Goal: Transaction & Acquisition: Purchase product/service

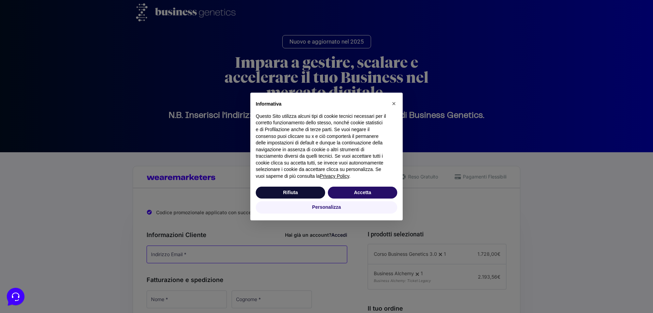
type input "[EMAIL_ADDRESS][DOMAIN_NAME]"
click at [359, 192] on button "Accetta" at bounding box center [362, 192] width 69 height 12
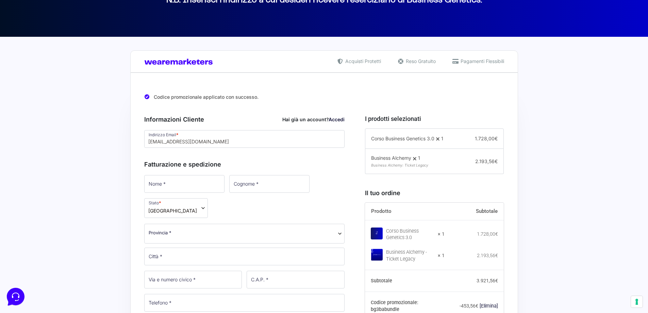
scroll to position [136, 0]
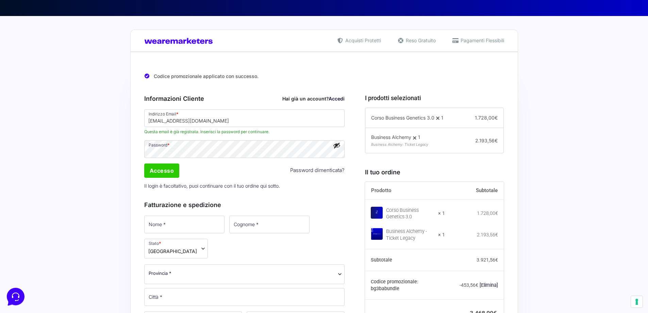
click at [162, 171] on input "Accesso" at bounding box center [161, 170] width 35 height 14
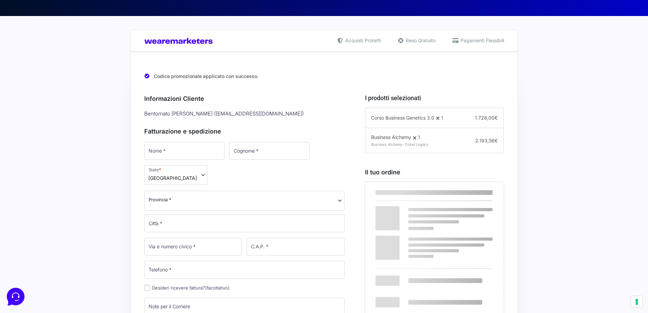
scroll to position [136, 0]
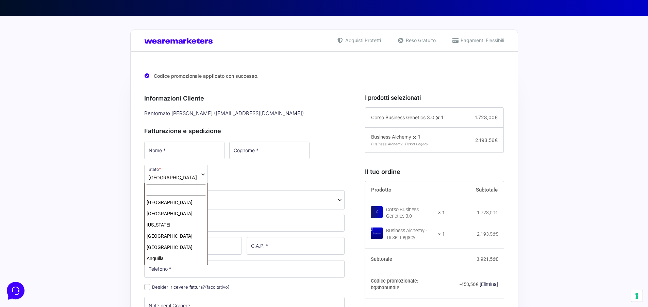
click at [197, 178] on span "[GEOGRAPHIC_DATA]" at bounding box center [176, 175] width 64 height 20
click at [170, 186] on input "text" at bounding box center [176, 190] width 60 height 11
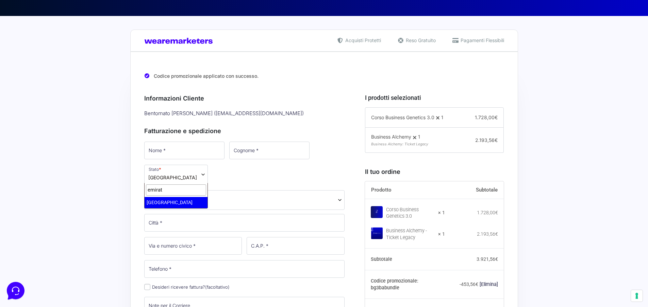
type input "emirat"
select select "AE"
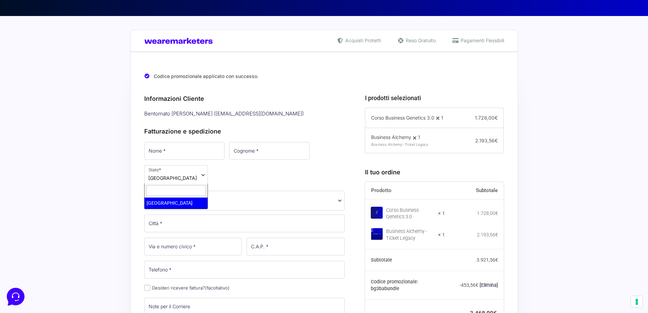
select select "AE"
click at [194, 176] on span "[GEOGRAPHIC_DATA]" at bounding box center [176, 175] width 64 height 20
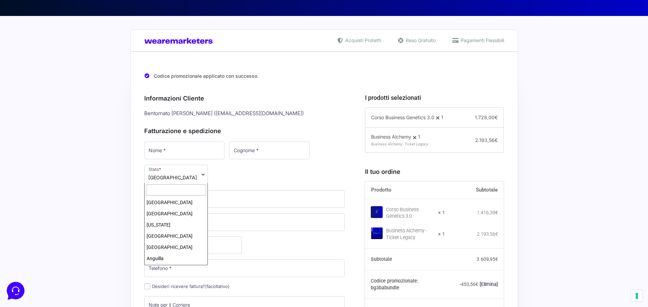
scroll to position [624, 0]
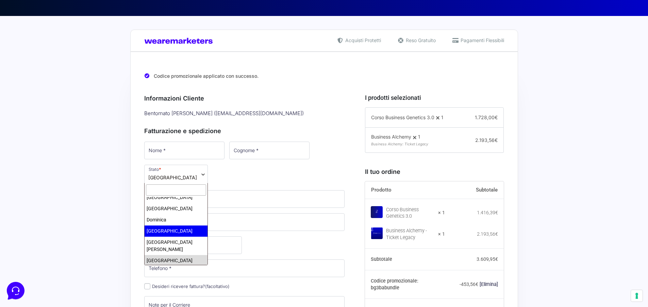
click at [178, 194] on input "text" at bounding box center [176, 190] width 60 height 11
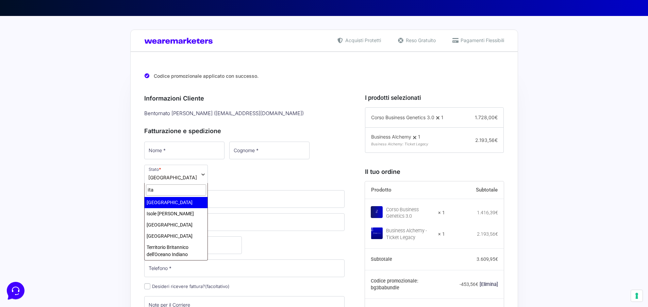
scroll to position [0, 0]
type input "[GEOGRAPHIC_DATA]"
select select "IT"
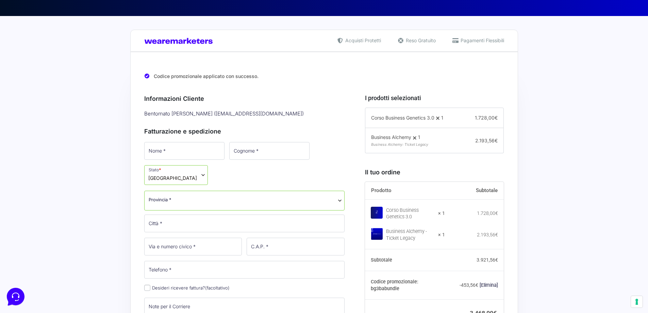
click at [169, 176] on span "[GEOGRAPHIC_DATA]" at bounding box center [176, 175] width 64 height 20
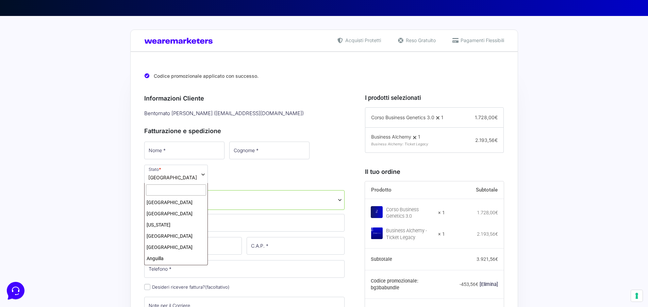
scroll to position [1242, 0]
click at [171, 190] on input "text" at bounding box center [176, 190] width 60 height 11
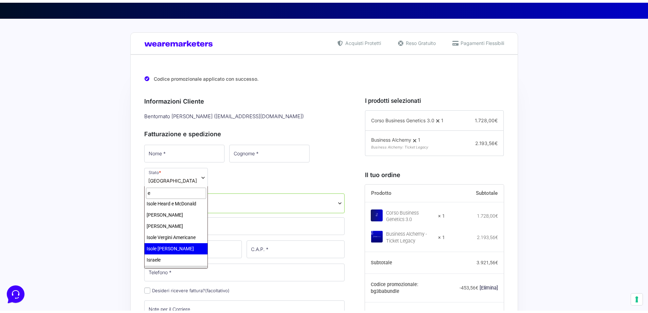
scroll to position [0, 0]
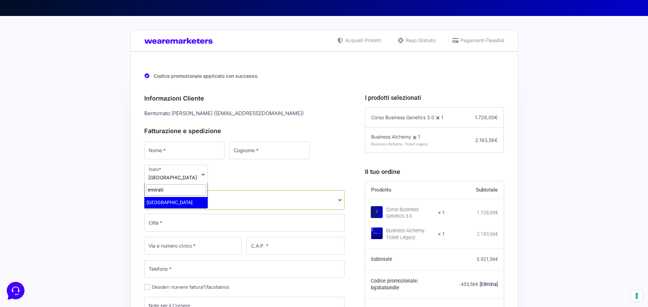
type input "emirati"
select select "AE"
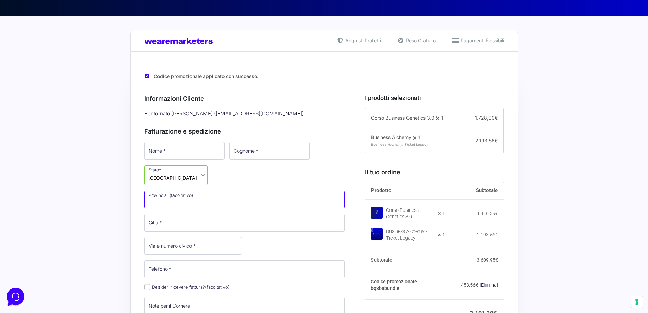
click at [193, 204] on input "Provincia (facoltativo)" at bounding box center [244, 199] width 201 height 18
click at [181, 221] on input "Città *" at bounding box center [244, 223] width 201 height 18
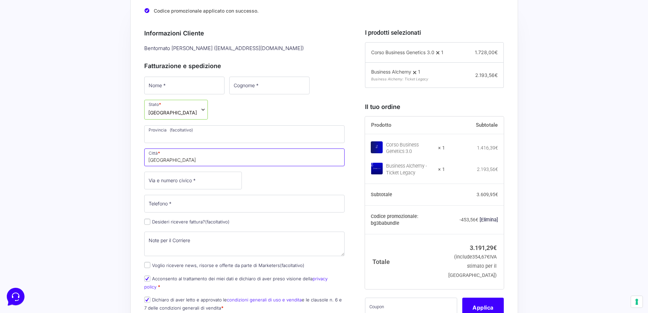
scroll to position [204, 0]
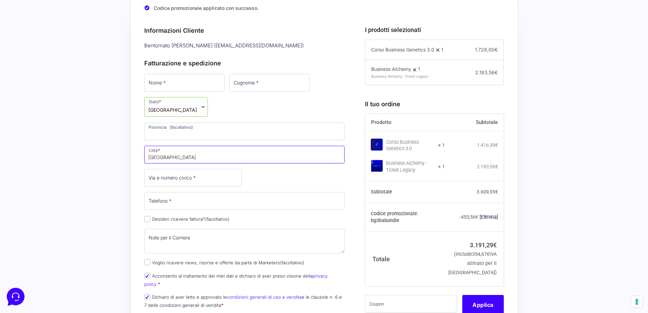
type input "[GEOGRAPHIC_DATA]"
click at [171, 177] on input "Via e numero civico *" at bounding box center [193, 178] width 98 height 18
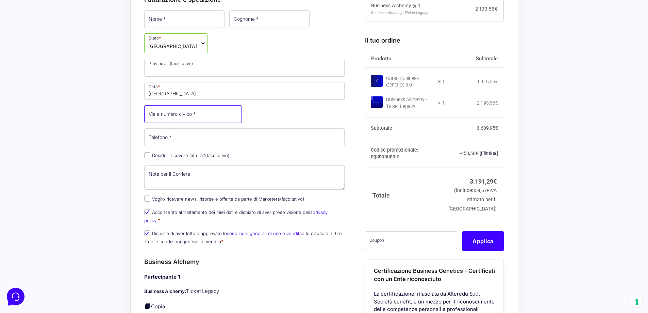
scroll to position [272, 0]
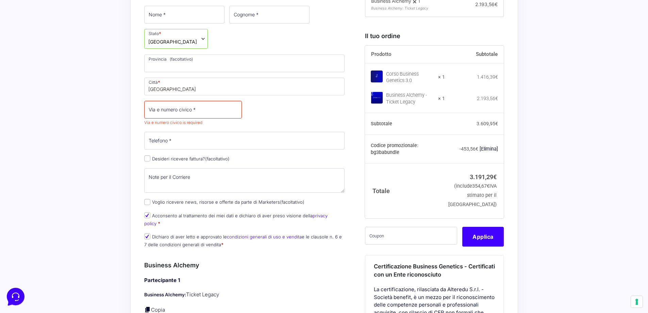
click at [150, 152] on div "Nome * Cognome * Stato * Seleziona un paese / una regione… [GEOGRAPHIC_DATA] [G…" at bounding box center [244, 129] width 205 height 248
click at [145, 161] on input "Desideri ricevere fattura? (facoltativo)" at bounding box center [147, 158] width 6 height 6
checkbox input "true"
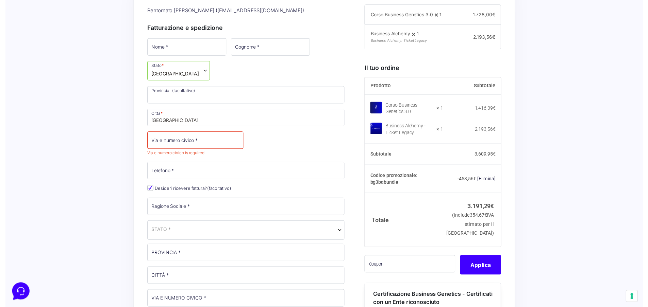
scroll to position [238, 0]
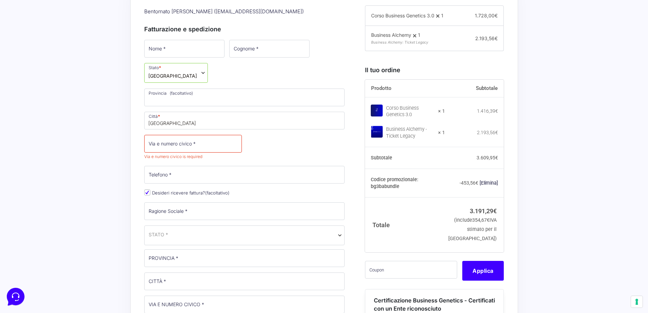
click at [193, 71] on span "[GEOGRAPHIC_DATA]" at bounding box center [176, 73] width 64 height 20
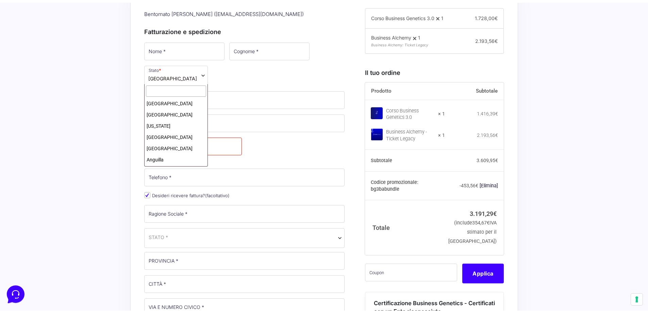
scroll to position [624, 0]
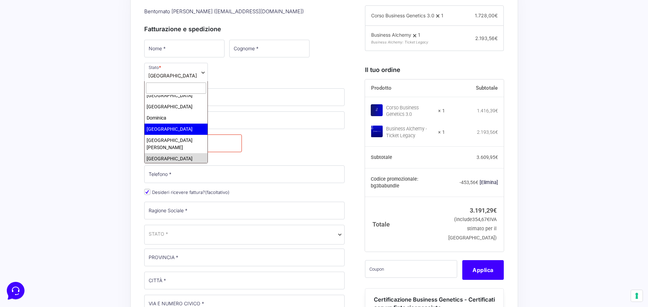
click at [165, 88] on input "text" at bounding box center [176, 88] width 60 height 11
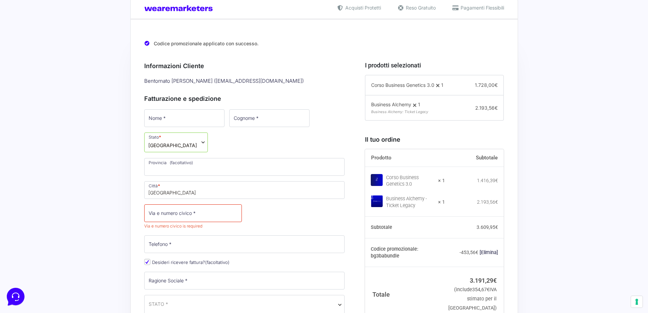
scroll to position [204, 0]
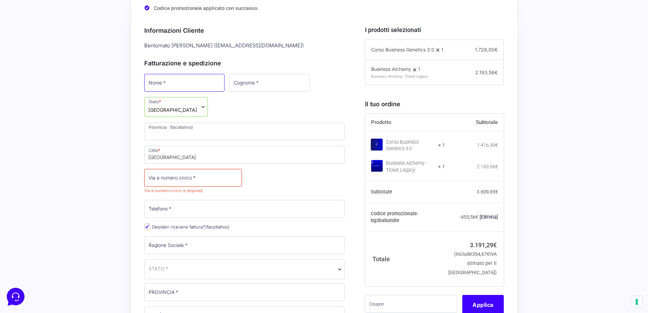
click at [186, 86] on input "Nome *" at bounding box center [184, 83] width 80 height 18
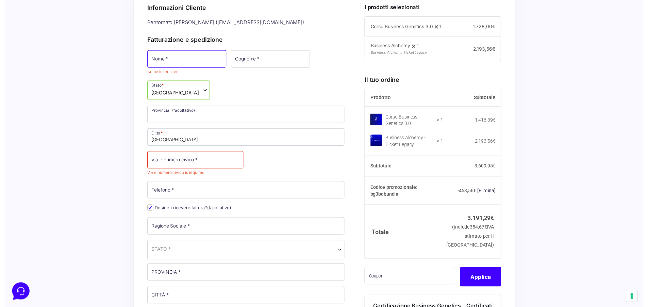
scroll to position [212, 0]
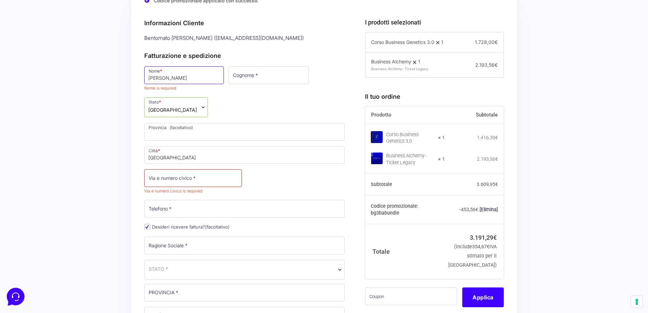
type input "[PERSON_NAME]"
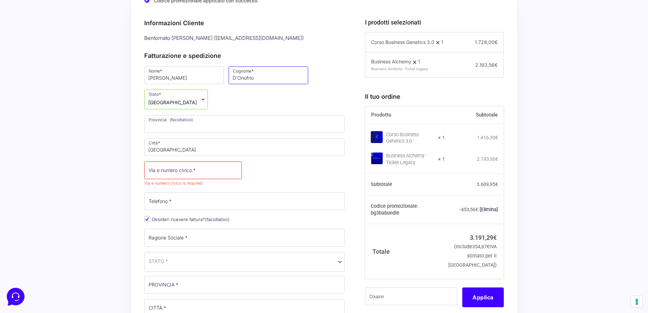
type input "D'Onofrio"
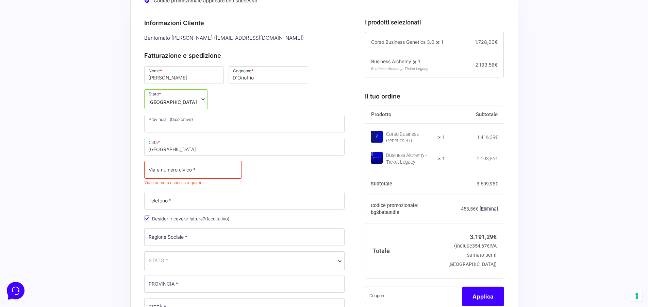
click at [190, 103] on span "[GEOGRAPHIC_DATA]" at bounding box center [176, 99] width 64 height 20
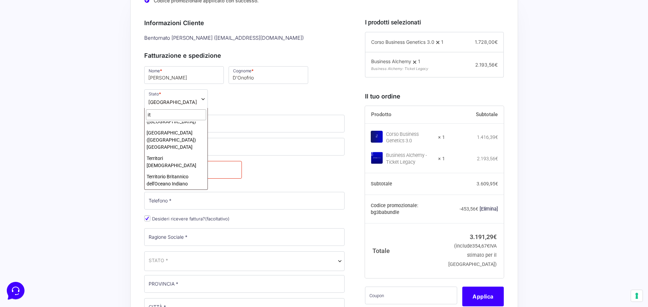
scroll to position [0, 0]
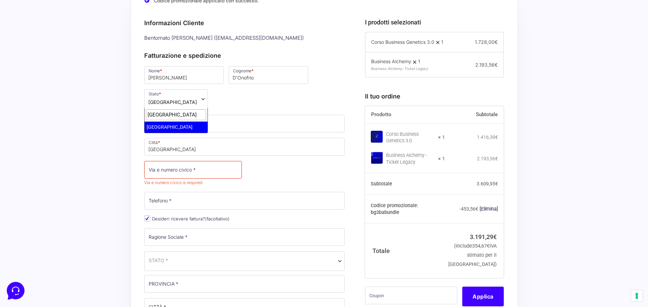
type input "[GEOGRAPHIC_DATA]"
select select "IT"
select select
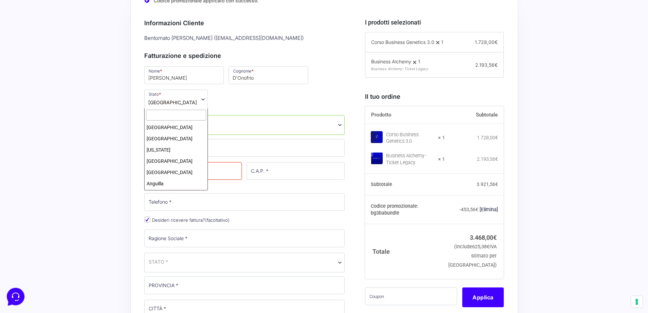
click at [163, 105] on span "[GEOGRAPHIC_DATA]" at bounding box center [176, 99] width 64 height 20
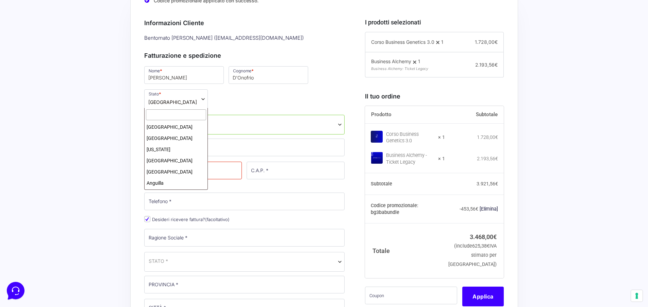
scroll to position [1242, 0]
select select "VG"
select select
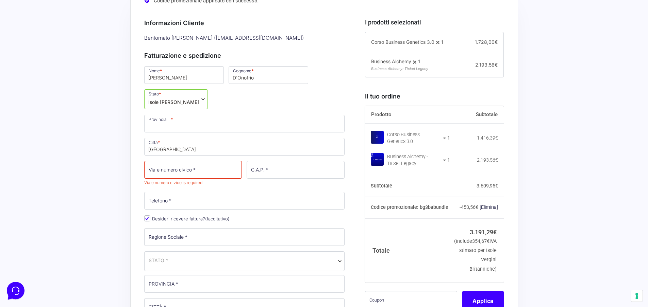
click at [175, 103] on span "Isole [PERSON_NAME]" at bounding box center [173, 102] width 51 height 7
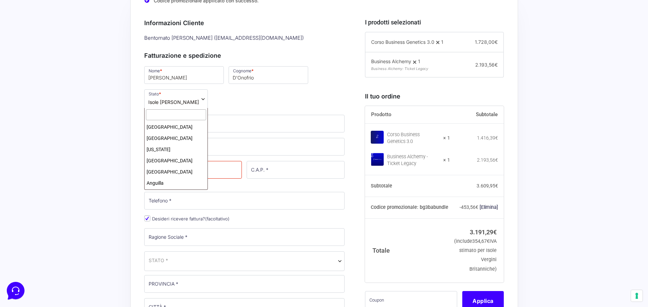
scroll to position [1219, 0]
select select "IT"
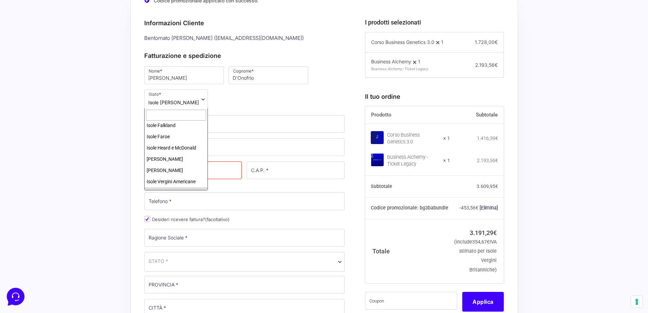
select select
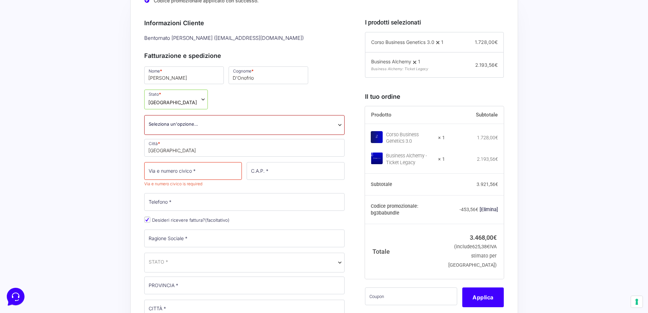
click at [168, 99] on span "[GEOGRAPHIC_DATA]" at bounding box center [176, 99] width 64 height 20
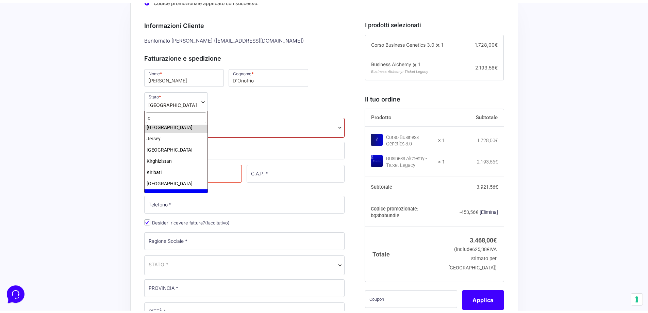
scroll to position [0, 0]
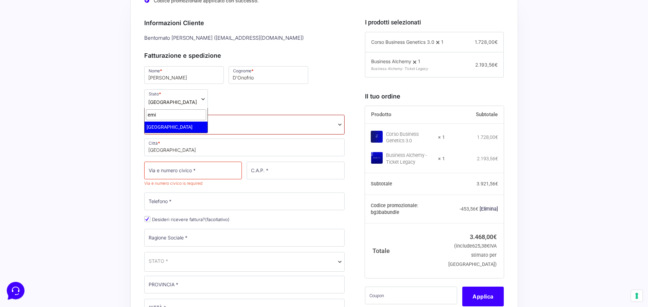
type input "emi"
select select "AE"
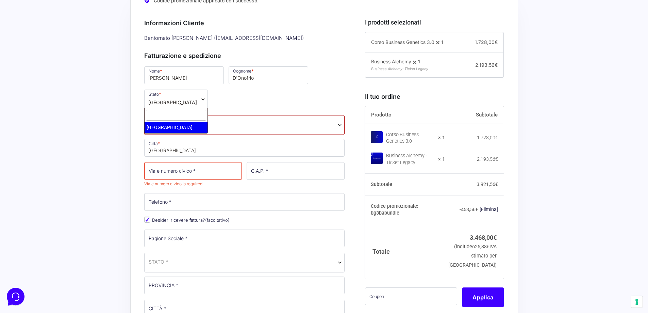
select select "AE"
select select
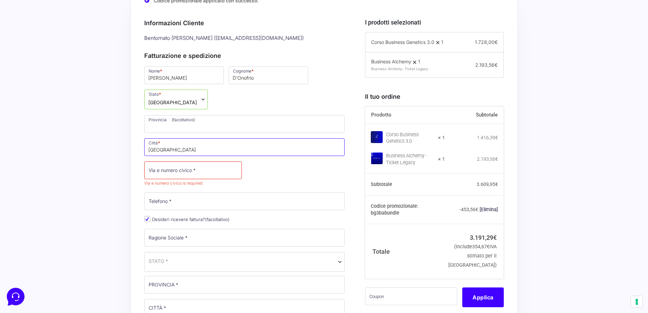
click at [182, 150] on input "[GEOGRAPHIC_DATA]" at bounding box center [244, 147] width 201 height 18
drag, startPoint x: 182, startPoint y: 150, endPoint x: 136, endPoint y: 157, distance: 46.4
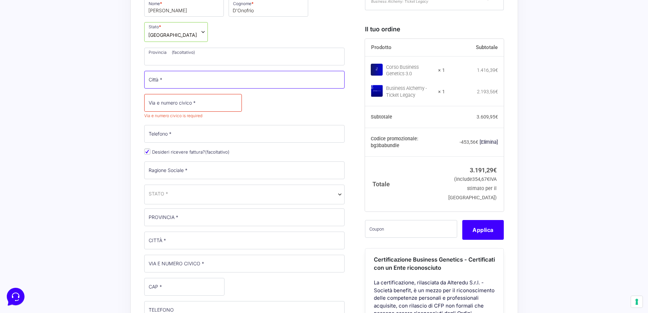
scroll to position [280, 0]
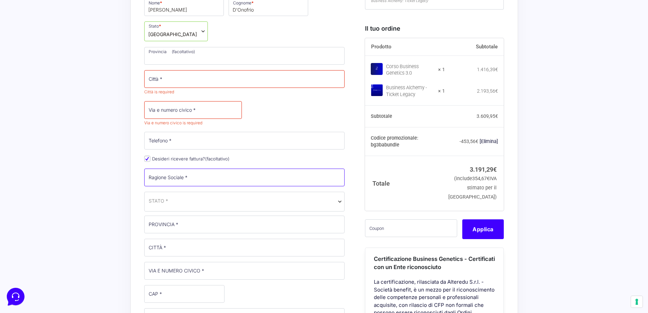
click at [179, 168] on p "Ragione Sociale *" at bounding box center [244, 177] width 205 height 20
drag, startPoint x: 179, startPoint y: 168, endPoint x: 165, endPoint y: 181, distance: 19.3
click at [165, 181] on input "Ragione Sociale *" at bounding box center [244, 177] width 201 height 18
paste input "INCEPTION 2.0 L.L.C-FZ"
click at [222, 173] on input "INCEPTION 2.0 L.L.C-FZ" at bounding box center [244, 177] width 201 height 18
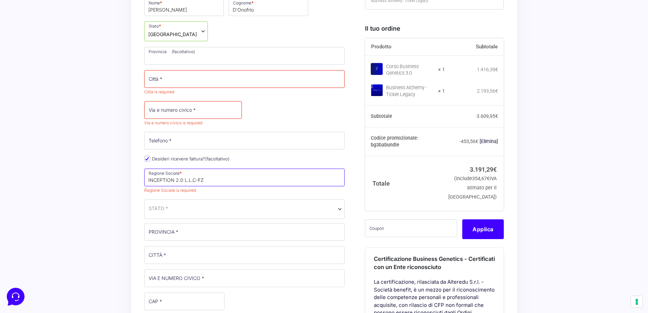
type input "INCEPTION 2.0 L.L.C-FZ"
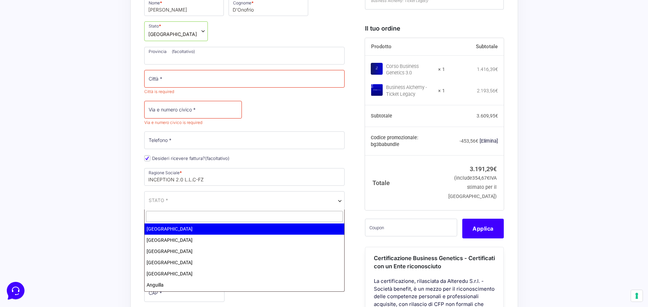
click at [187, 215] on input "text" at bounding box center [244, 216] width 197 height 11
type input "emira"
select select "AE"
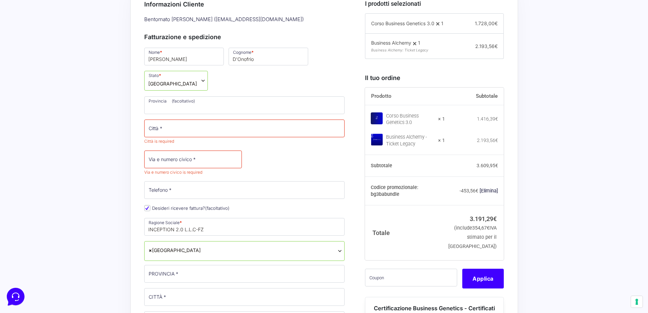
scroll to position [246, 0]
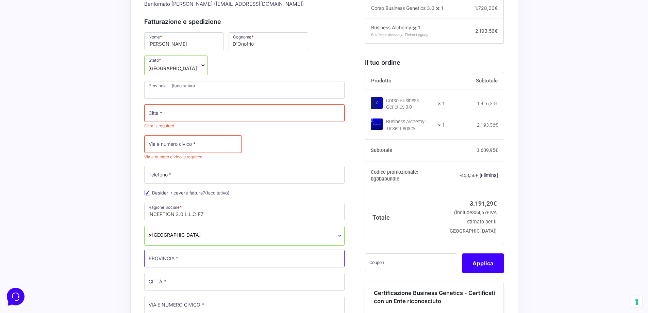
click at [168, 255] on input "PROVINCIA *" at bounding box center [244, 258] width 201 height 18
type input "[GEOGRAPHIC_DATA]"
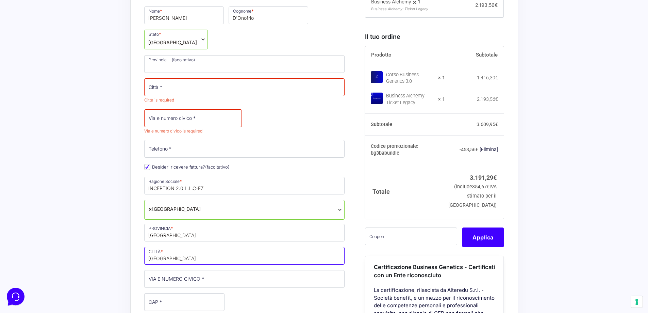
scroll to position [314, 0]
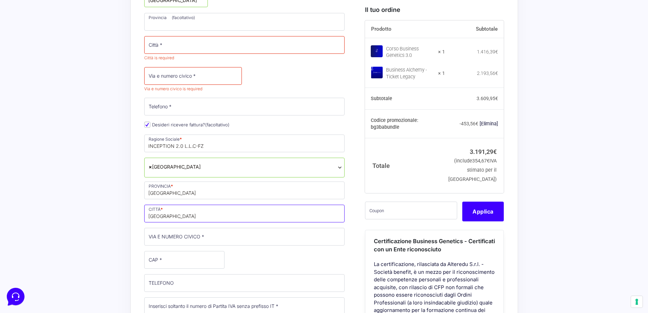
type input "[GEOGRAPHIC_DATA]"
click at [177, 240] on input "VIA E NUMERO CIVICO *" at bounding box center [244, 237] width 201 height 18
paste input "Meydan Grandstand [STREET_ADDRESS],"
type input "Meydan Grandstand [STREET_ADDRESS],"
click at [192, 260] on input "CAP *" at bounding box center [184, 260] width 80 height 18
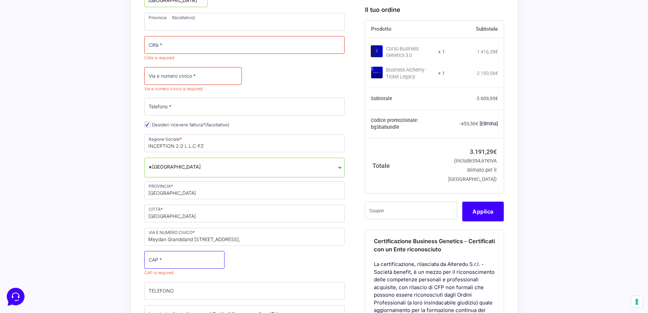
paste input "00000"
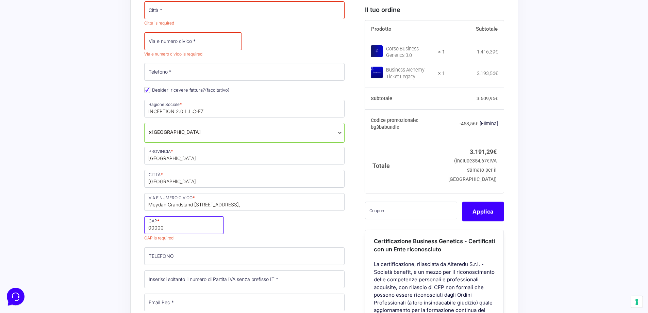
scroll to position [382, 0]
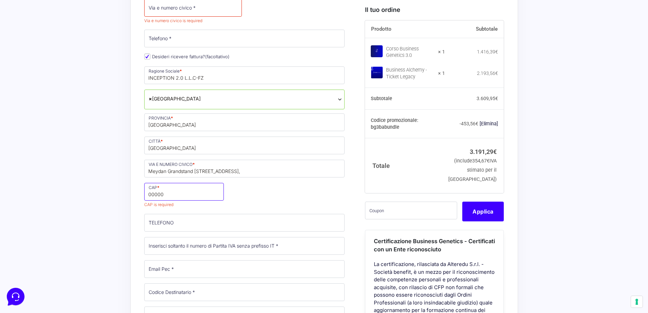
type input "00000"
click at [167, 226] on div "Nome * [PERSON_NAME] * D'Onofrio Stato * Seleziona un paese / una regione… [GEO…" at bounding box center [244, 142] width 205 height 495
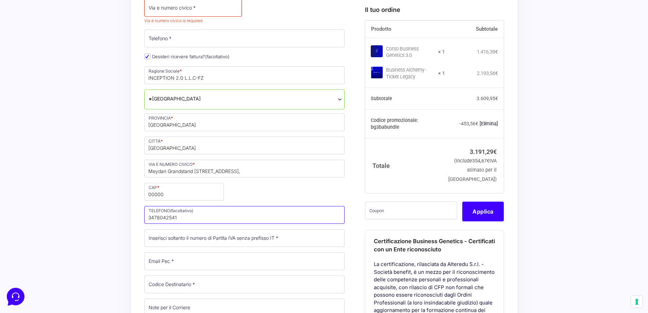
type input "3478042541"
click at [179, 242] on input "Partita Iva *" at bounding box center [244, 238] width 201 height 18
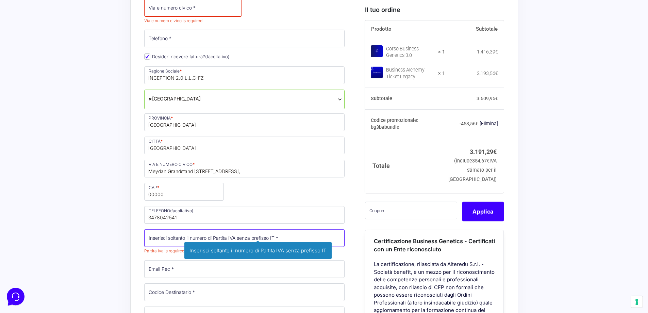
paste input "04628905200"
type input "04628905200"
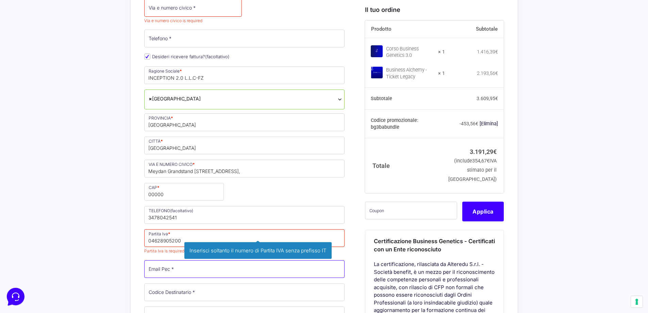
click at [161, 270] on div "Nome * [PERSON_NAME] * D'Onofrio Stato * Seleziona un paese / una regione… [GEO…" at bounding box center [244, 142] width 205 height 495
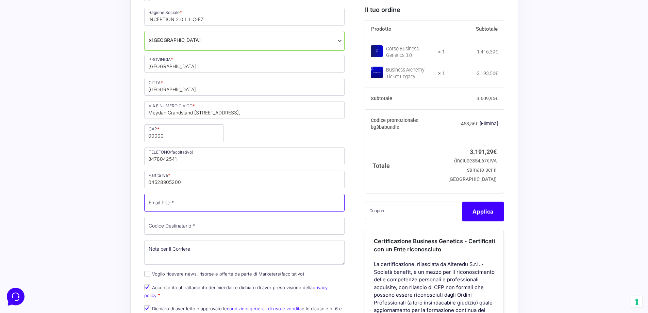
scroll to position [450, 0]
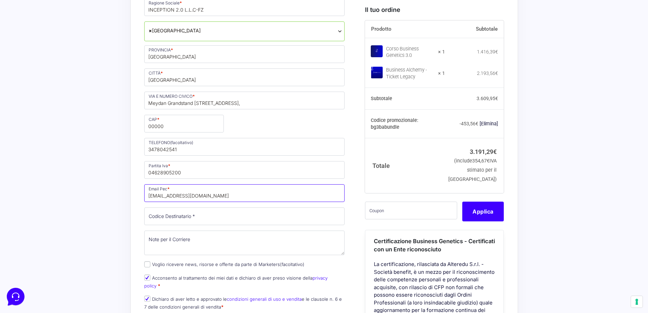
type input "[EMAIL_ADDRESS][DOMAIN_NAME]"
click at [187, 215] on input "Codice Destinatario *" at bounding box center [244, 216] width 201 height 18
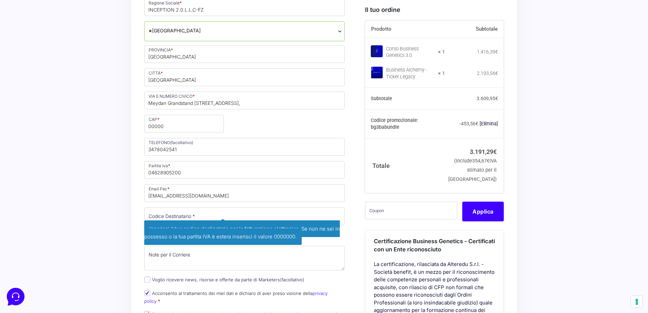
click at [85, 201] on div "Acquisti Protetti Reso Gratuito Pagamenti Flessibili Codice promozionale applic…" at bounding box center [324, 260] width 648 height 1117
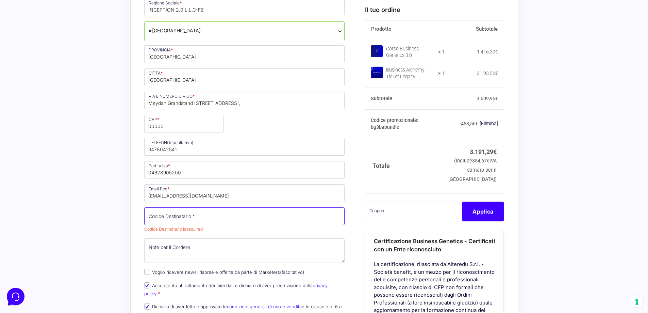
click at [157, 216] on input "Codice Destinatario *" at bounding box center [244, 216] width 201 height 18
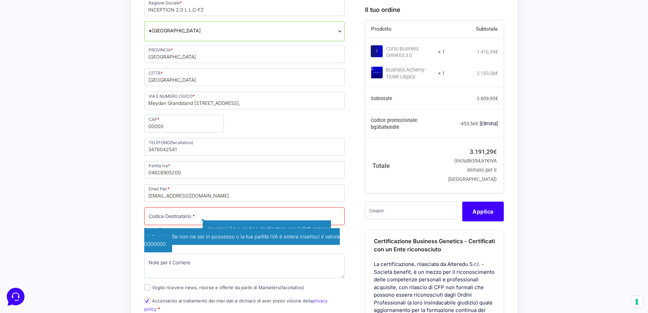
click at [206, 232] on span "Inserisci il tuo codice destinatario per la fatturazione elettronica. Se non ne…" at bounding box center [242, 236] width 196 height 32
click at [267, 220] on input "Codice Destinatario *" at bounding box center [244, 216] width 201 height 18
type input "0000000"
click at [111, 231] on div "Acquisti Protetti Reso Gratuito Pagamenti Flessibili Codice promozionale applic…" at bounding box center [324, 264] width 648 height 1125
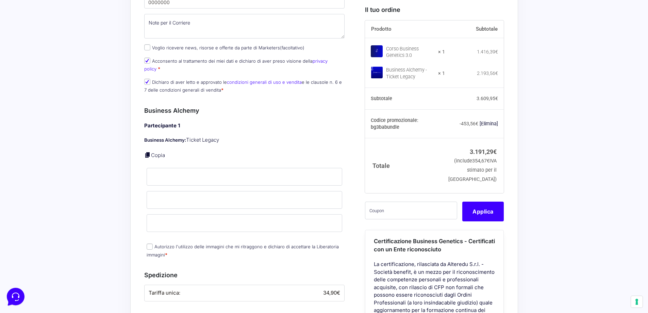
scroll to position [688, 0]
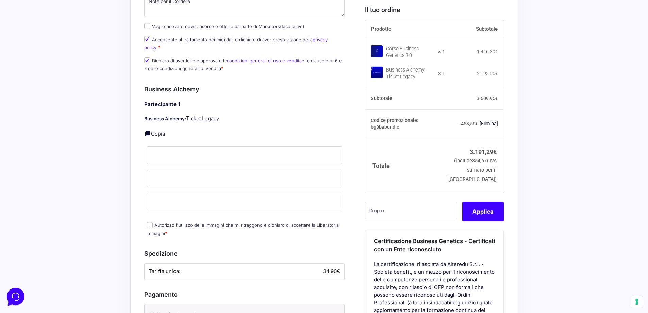
click at [151, 222] on input "Autorizzo l'utilizzo delle immagini che mi ritraggono e dichiaro di accettare l…" at bounding box center [150, 225] width 6 height 6
checkbox input "true"
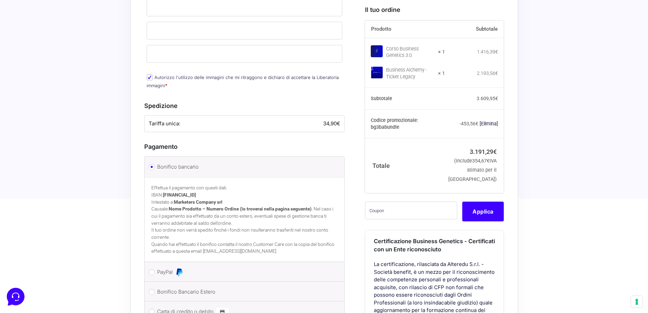
scroll to position [858, 0]
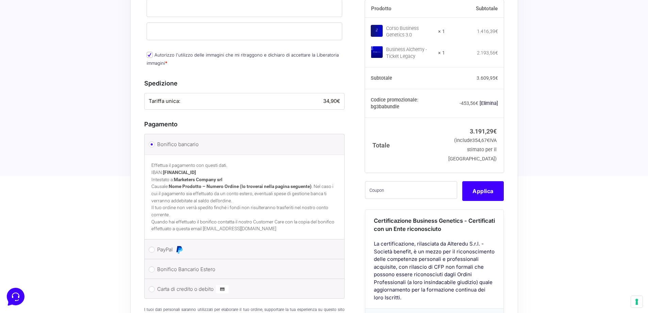
click at [158, 284] on label "Carta di credito o debito" at bounding box center [243, 289] width 172 height 10
click at [155, 286] on input "Carta di credito o debito" at bounding box center [152, 289] width 6 height 6
radio input "true"
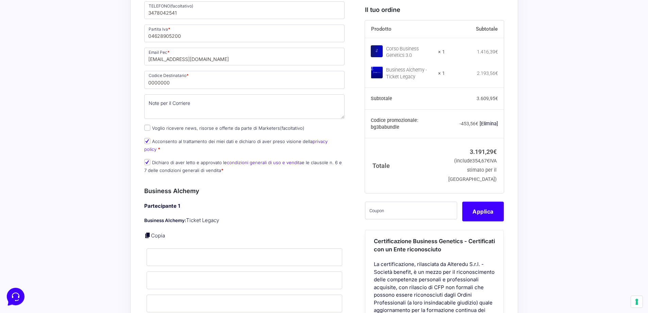
scroll to position [586, 0]
click at [388, 219] on input "text" at bounding box center [411, 210] width 92 height 18
click at [403, 219] on input "text" at bounding box center [411, 210] width 92 height 18
paste input "CLIPRO200BG"
type input "CLIPRO200BG"
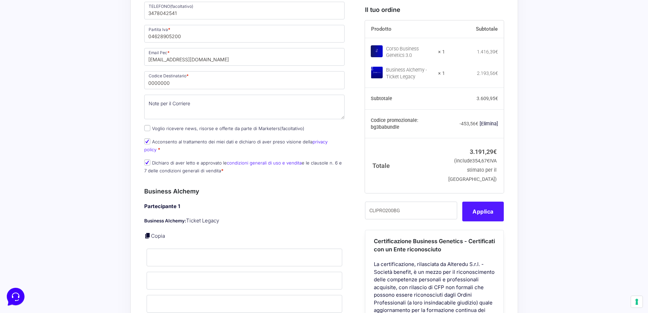
click at [488, 221] on button "Applica" at bounding box center [482, 211] width 41 height 20
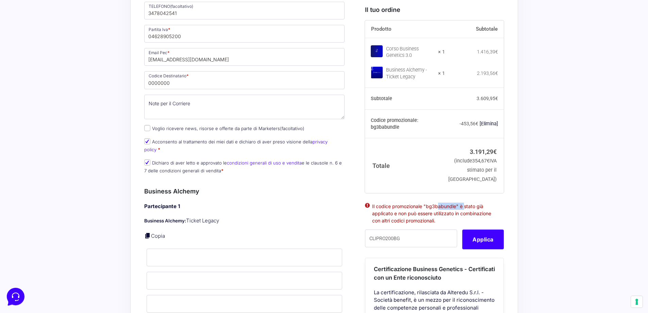
drag, startPoint x: 426, startPoint y: 227, endPoint x: 457, endPoint y: 226, distance: 31.0
click at [457, 224] on li "Il codice promozionale "bg3babundle" è stato già applicato e non può essere uti…" at bounding box center [434, 212] width 124 height 21
copy li "bg3babundle"
click at [523, 224] on div "Acquisti Protetti Reso Gratuito Pagamenti Flessibili Codice promozionale applic…" at bounding box center [324, 115] width 648 height 1098
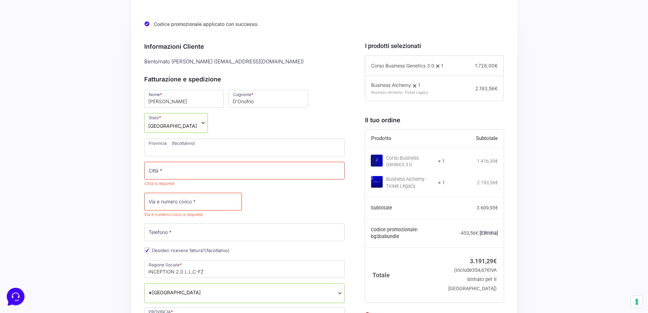
scroll to position [212, 0]
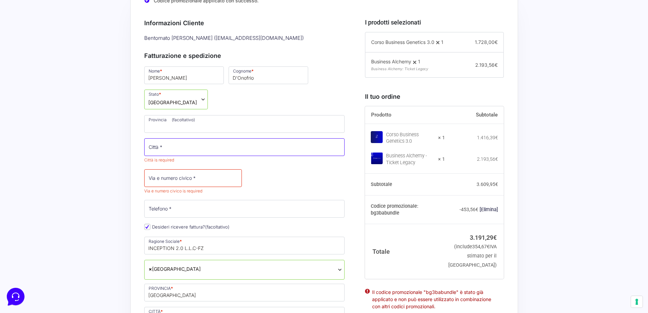
click at [202, 154] on input "Città *" at bounding box center [244, 147] width 201 height 18
type input "d"
click at [155, 153] on input "Città *" at bounding box center [244, 147] width 201 height 18
type input "[GEOGRAPHIC_DATA]"
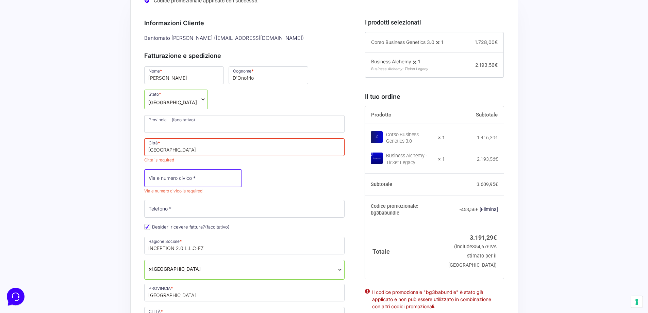
click at [164, 183] on span "Via e numero civico is required" at bounding box center [193, 181] width 98 height 24
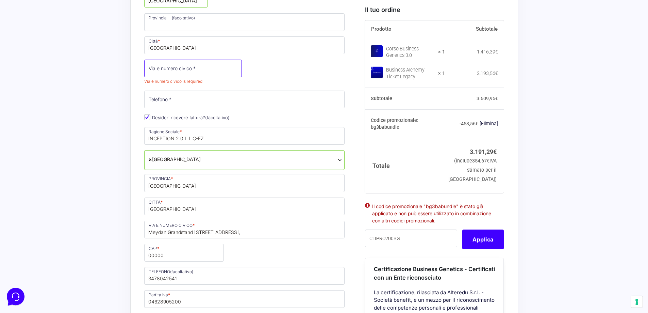
scroll to position [314, 0]
drag, startPoint x: 314, startPoint y: 230, endPoint x: 131, endPoint y: 233, distance: 183.0
click at [166, 96] on input "Telefono *" at bounding box center [244, 99] width 201 height 18
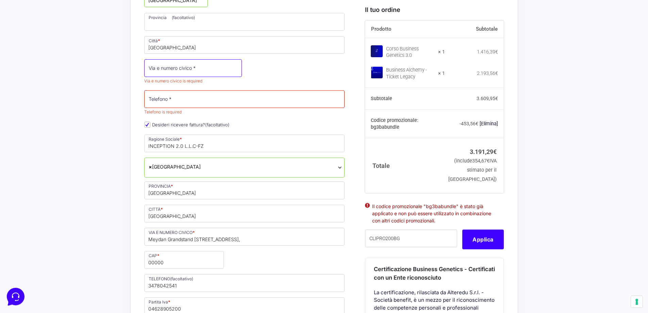
drag, startPoint x: 166, startPoint y: 96, endPoint x: 163, endPoint y: 66, distance: 30.8
click at [163, 66] on input "Via e numero civico *" at bounding box center [193, 68] width 98 height 18
paste input "Meydan Grandstand [STREET_ADDRESS],"
type input "Meydan Grandstand [STREET_ADDRESS],"
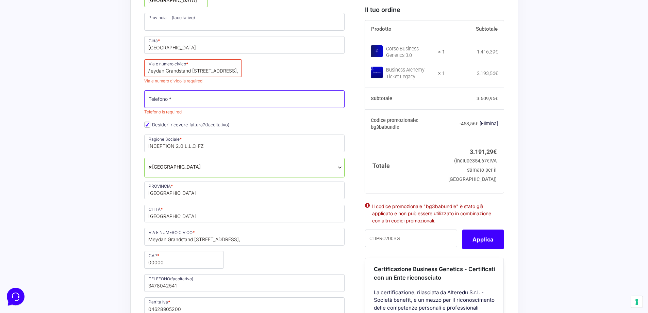
click at [162, 98] on input "Telefono *" at bounding box center [244, 99] width 201 height 18
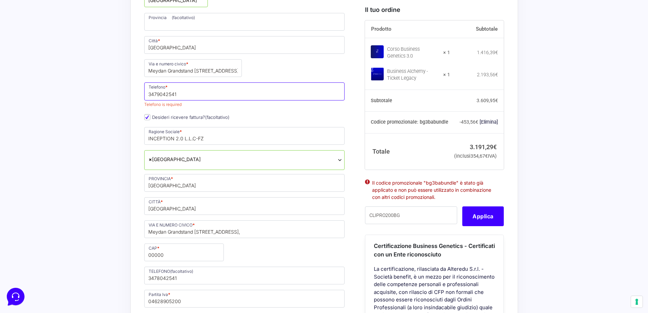
type input "3479042541"
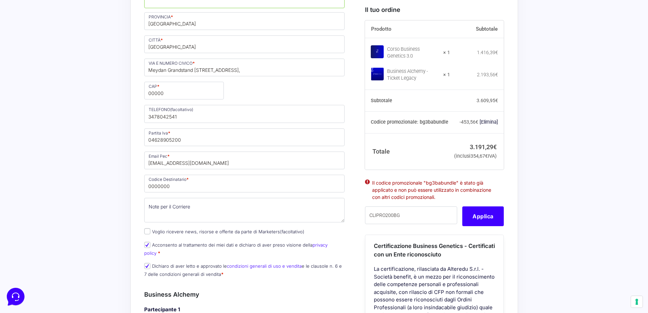
scroll to position [518, 0]
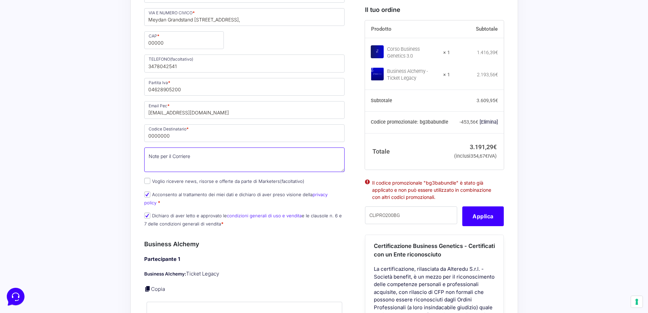
click at [186, 163] on textarea "Note per il Corriere (facoltativo)" at bounding box center [244, 159] width 201 height 24
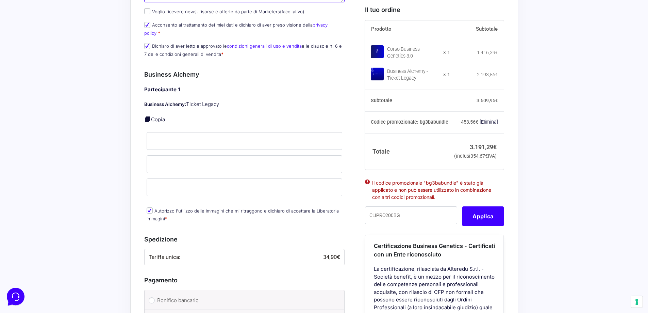
scroll to position [688, 0]
click at [183, 136] on input "Nome *" at bounding box center [245, 140] width 196 height 18
click at [153, 115] on link "Copia" at bounding box center [158, 118] width 14 height 6
type input "[PERSON_NAME]"
type input "D'Onofrio"
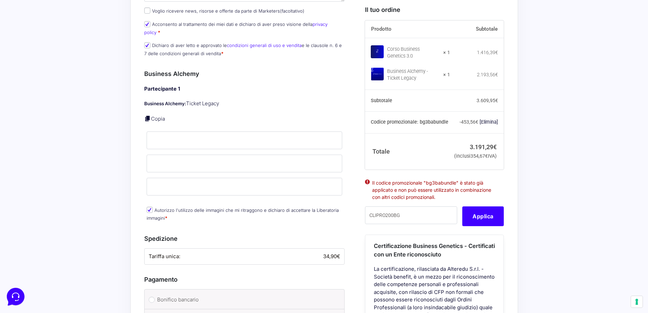
type input "[EMAIL_ADDRESS][DOMAIN_NAME]"
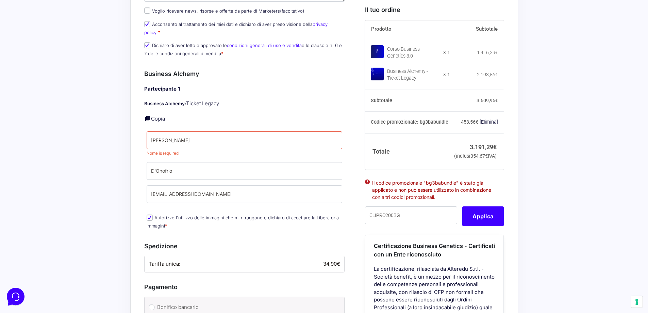
click at [121, 138] on div "Acquisti Protetti Reso Gratuito Pagamenti Flessibili Codice promozionale applic…" at bounding box center [324, 9] width 648 height 1090
click at [257, 187] on input "[EMAIL_ADDRESS][DOMAIN_NAME]" at bounding box center [245, 194] width 196 height 18
click at [199, 138] on input "[PERSON_NAME]" at bounding box center [245, 140] width 196 height 18
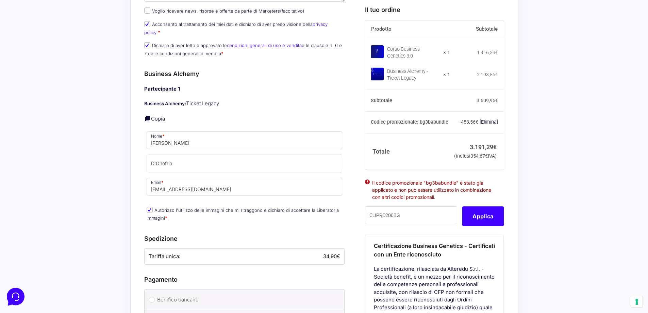
click at [139, 152] on div "Codice promozionale applicato con successo. Riepilogo Ordine 3.191,29 € Prodott…" at bounding box center [324, 6] width 388 height 1012
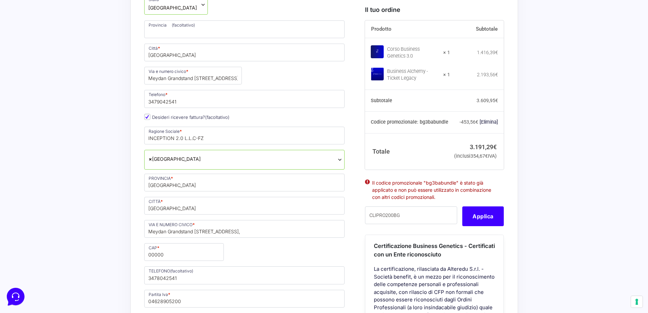
scroll to position [374, 0]
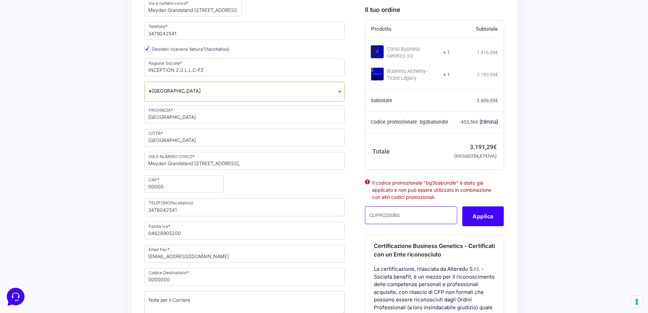
drag, startPoint x: 415, startPoint y: 235, endPoint x: 347, endPoint y: 236, distance: 68.0
paste input "NRKBYT33"
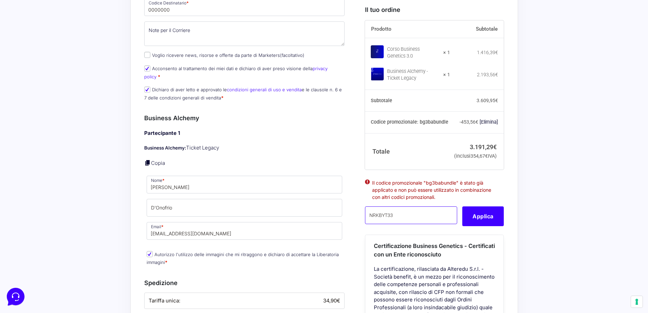
scroll to position [646, 0]
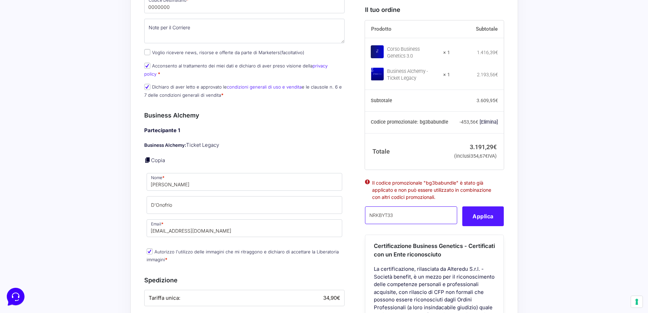
type input "NRKBYT33"
click at [489, 226] on button "Applica" at bounding box center [482, 216] width 41 height 20
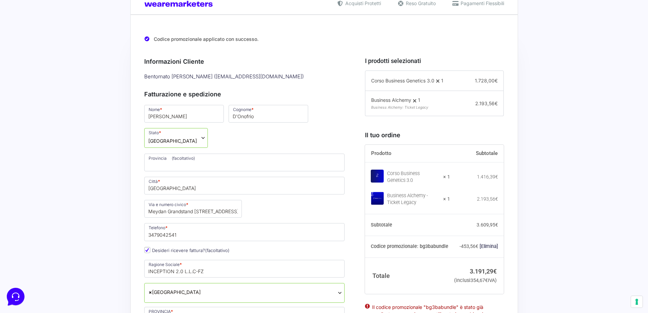
scroll to position [170, 0]
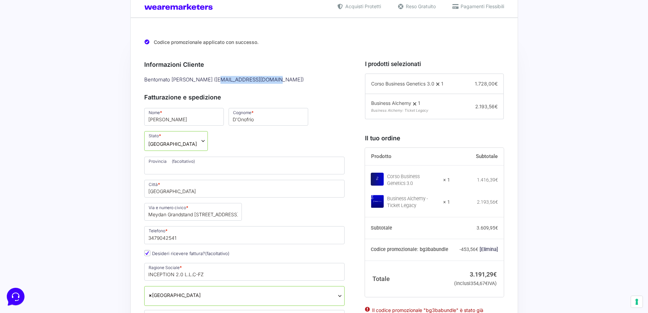
drag, startPoint x: 232, startPoint y: 81, endPoint x: 284, endPoint y: 81, distance: 52.7
click at [284, 81] on div "[PERSON_NAME] ( [EMAIL_ADDRESS][DOMAIN_NAME] )" at bounding box center [244, 79] width 205 height 11
click at [308, 99] on h3 "Fatturazione e spedizione" at bounding box center [244, 97] width 201 height 9
